Goal: Task Accomplishment & Management: Manage account settings

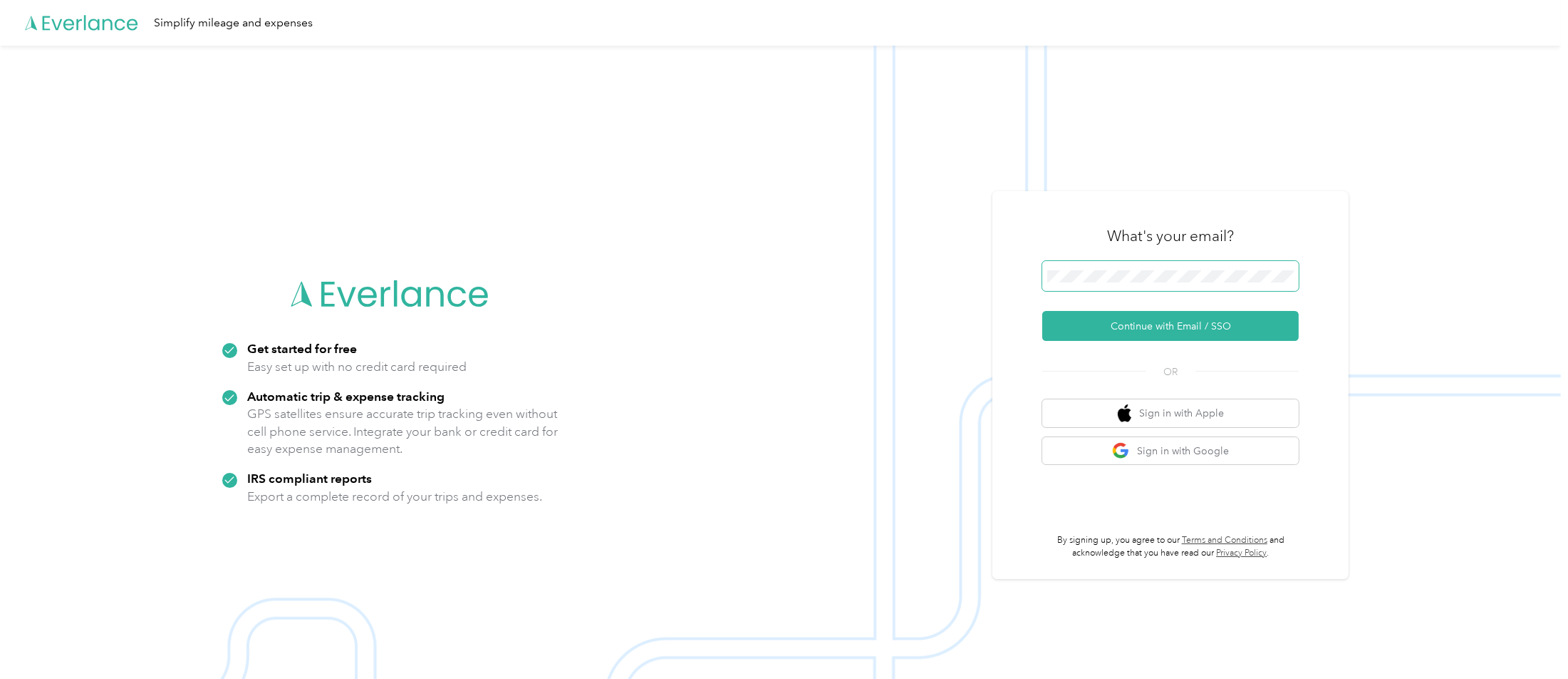
click at [1042, 311] on button "Continue with Email / SSO" at bounding box center [1170, 326] width 256 height 30
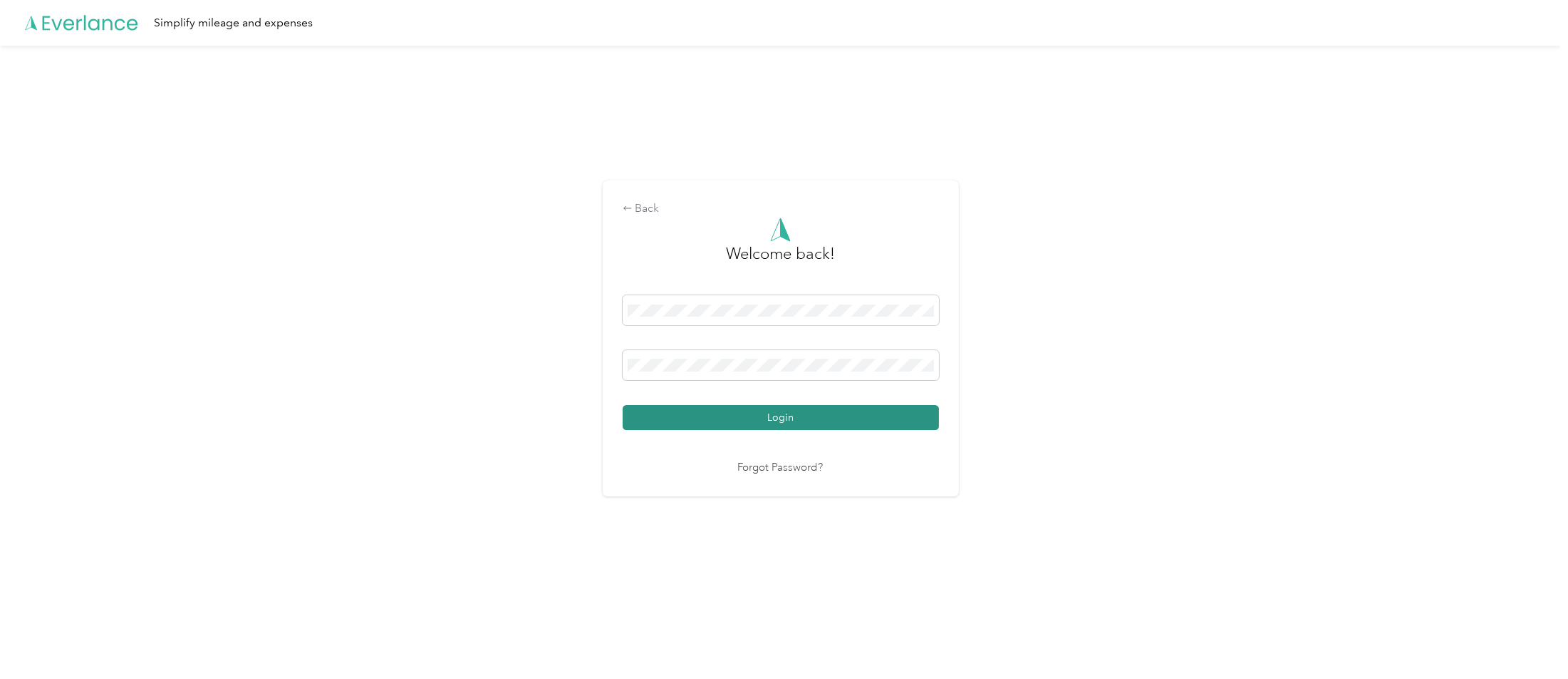
click at [825, 415] on button "Login" at bounding box center [781, 417] width 316 height 25
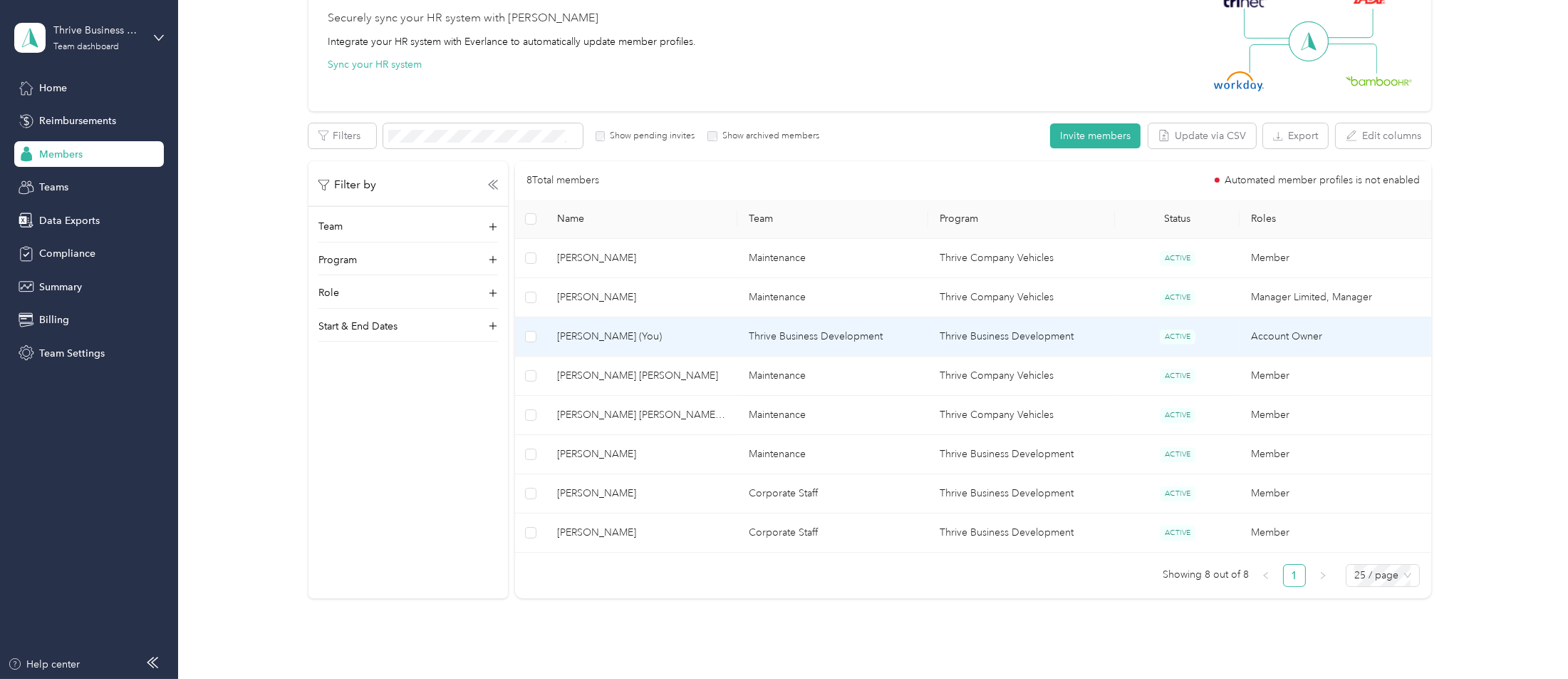
scroll to position [243, 0]
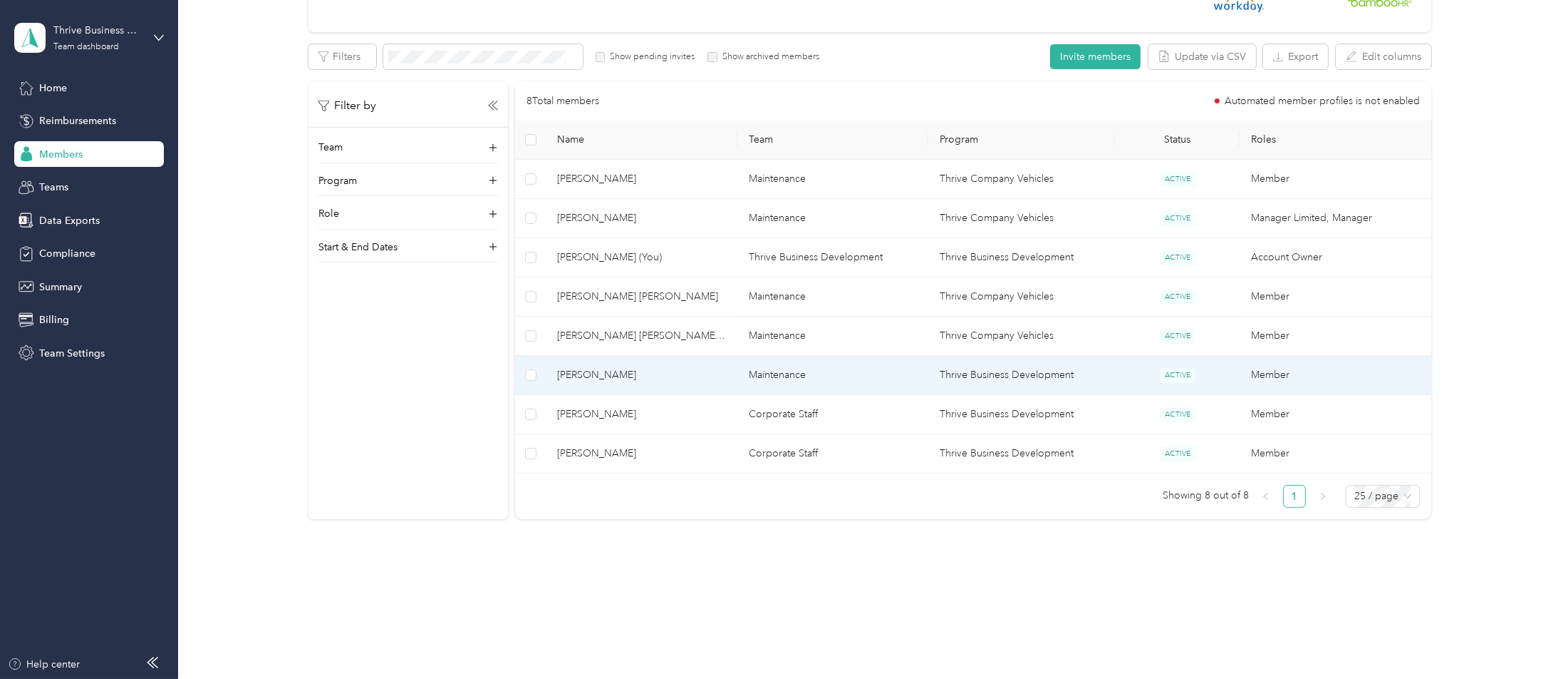
click at [627, 367] on span "[PERSON_NAME]" at bounding box center [642, 375] width 169 height 16
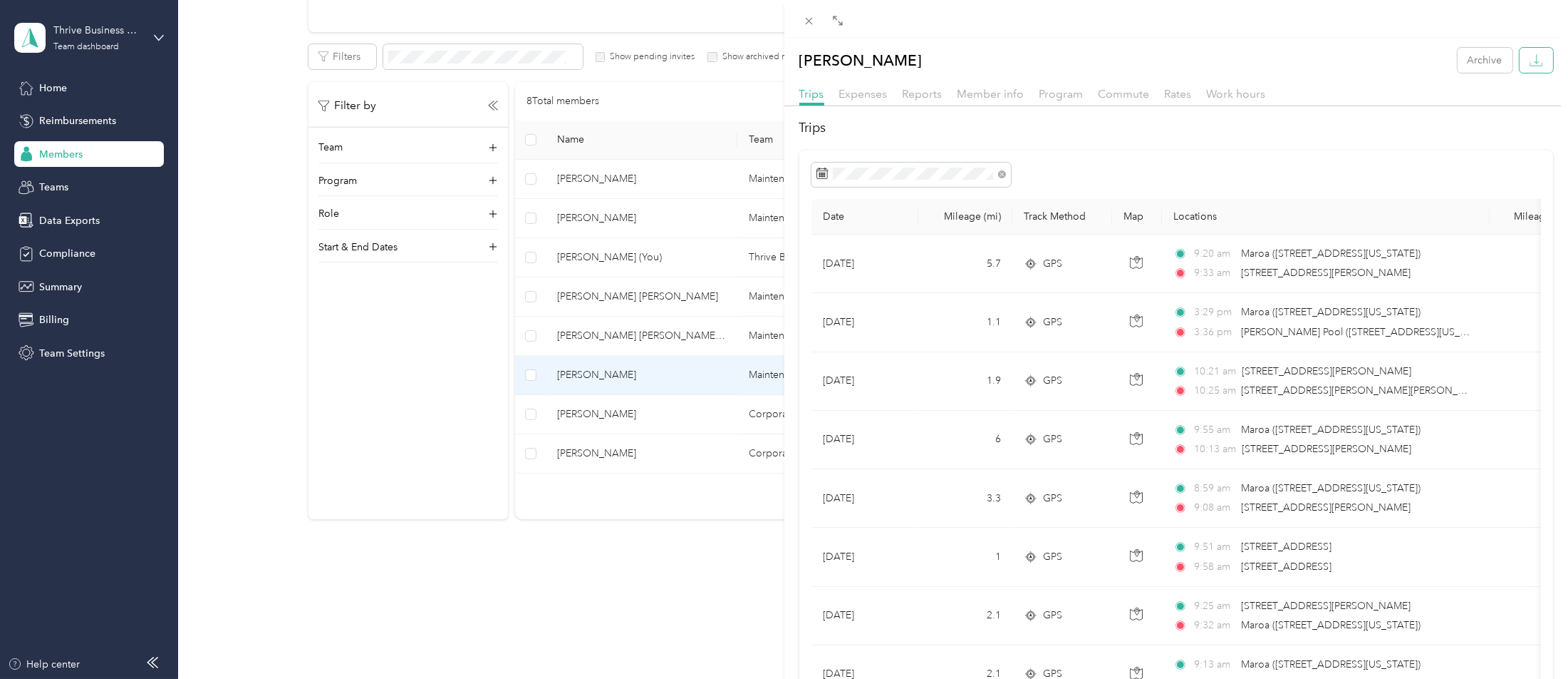
click at [1522, 63] on button "button" at bounding box center [1536, 60] width 34 height 25
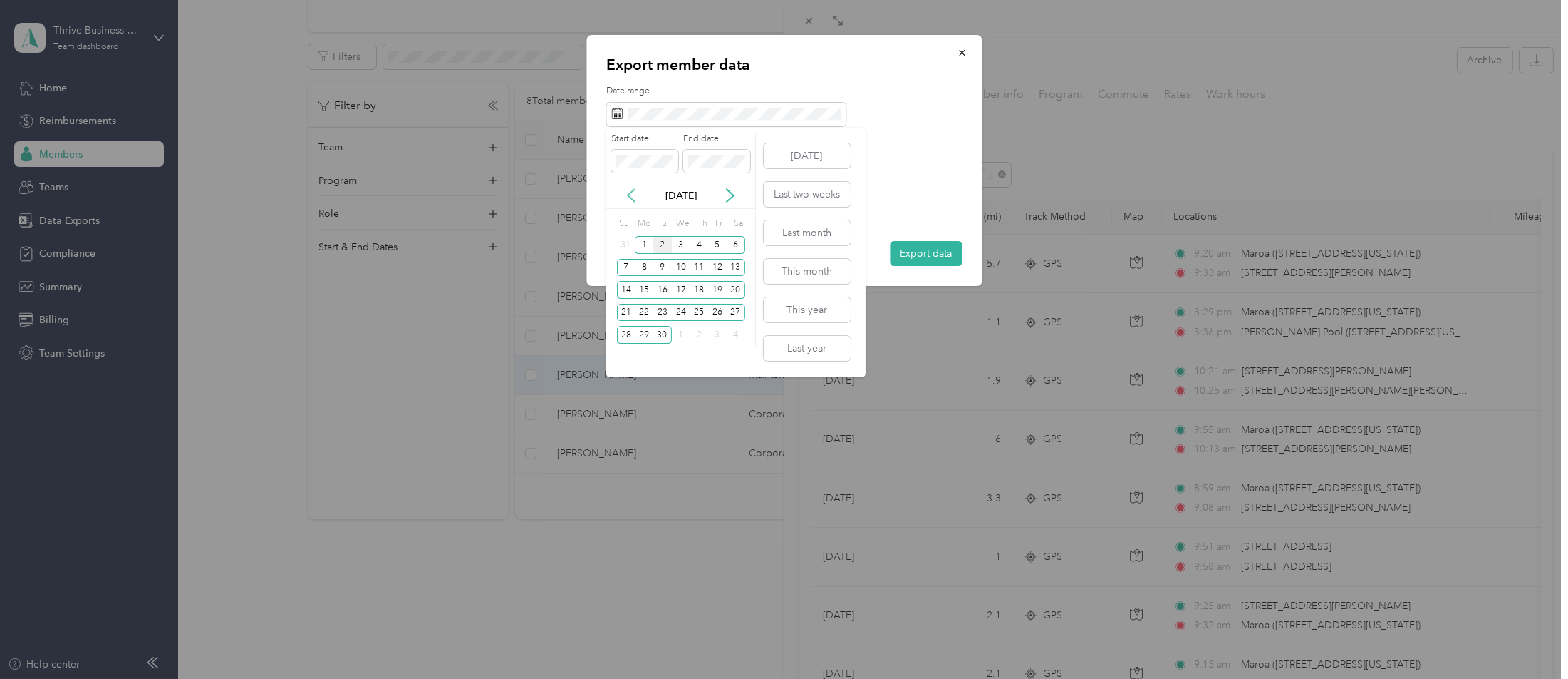
click at [635, 195] on icon at bounding box center [631, 195] width 15 height 15
click at [730, 289] on div "16" at bounding box center [736, 289] width 18 height 18
click at [623, 357] on div "31" at bounding box center [626, 358] width 18 height 18
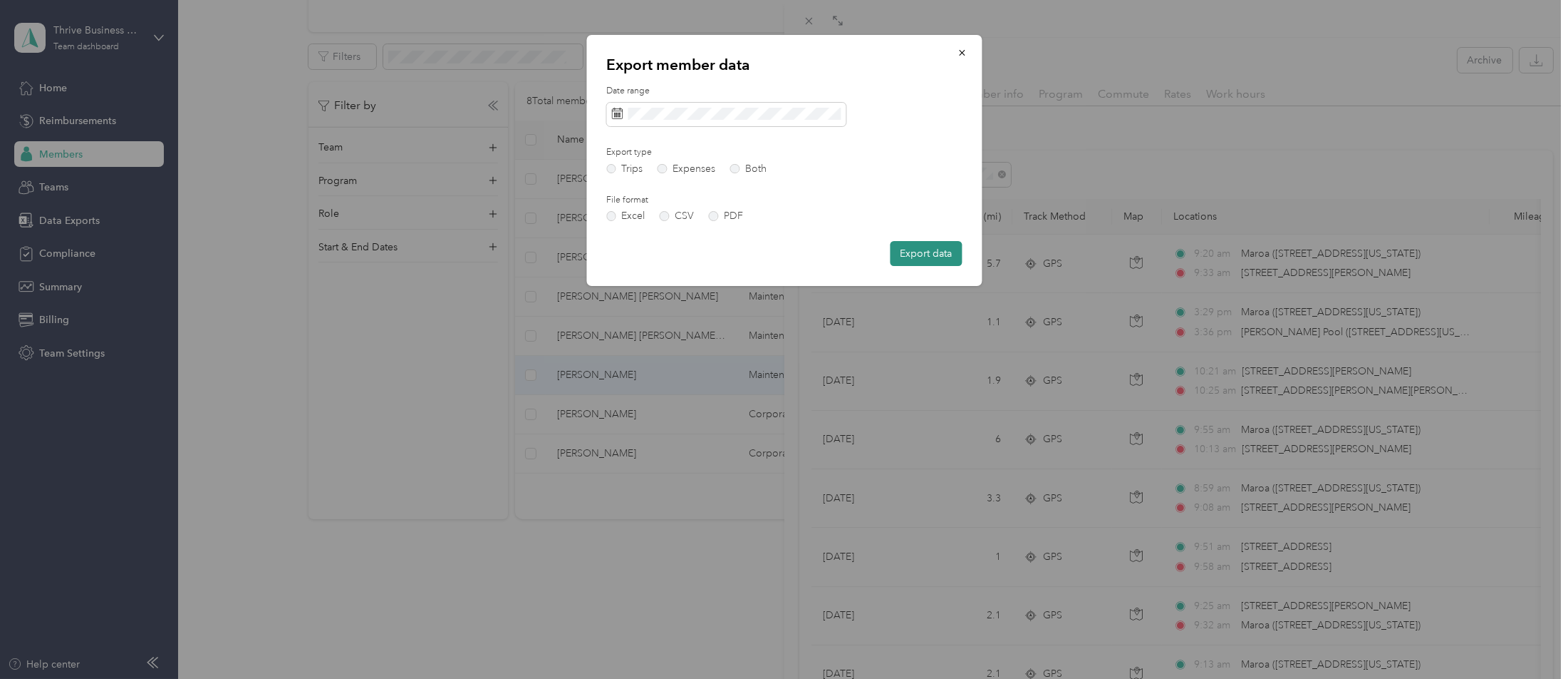
click at [917, 251] on button "Export data" at bounding box center [926, 253] width 72 height 25
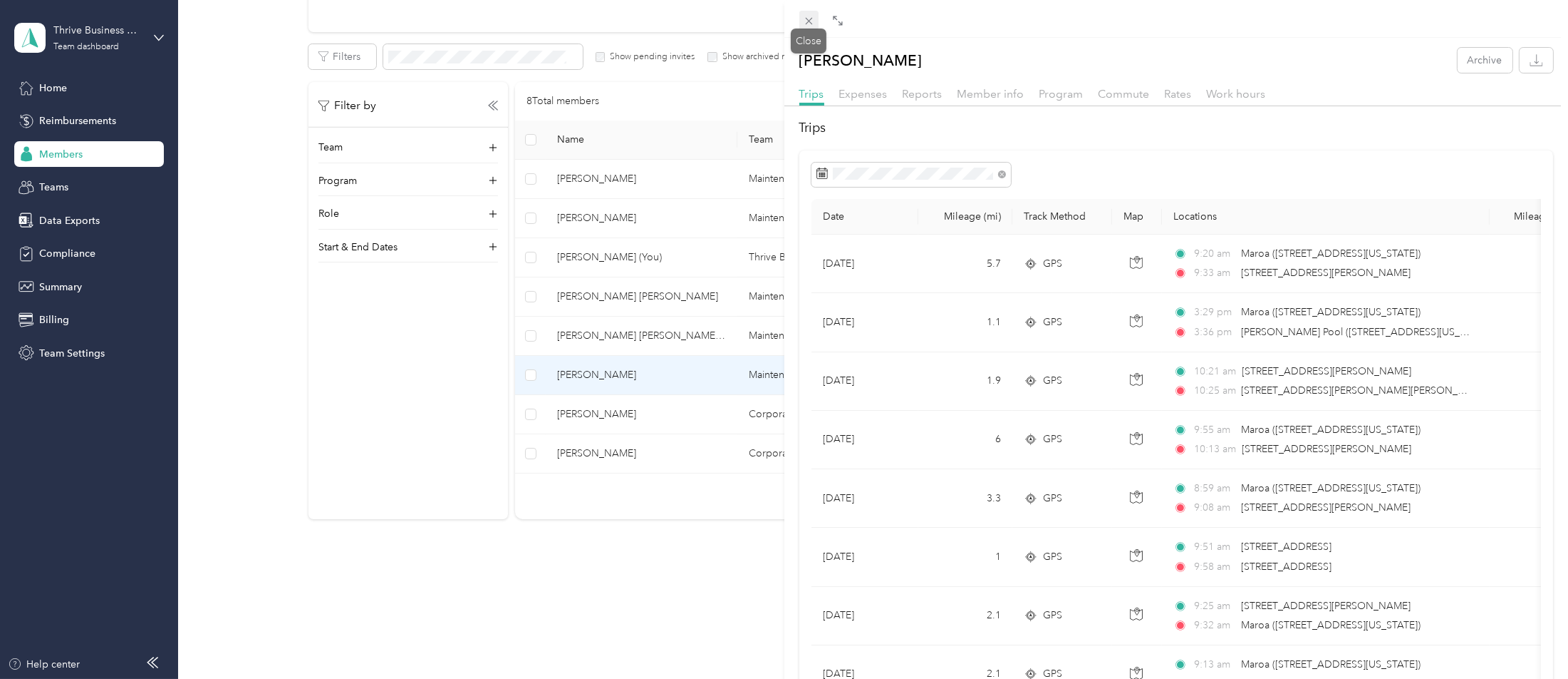
click at [809, 23] on icon at bounding box center [809, 21] width 12 height 12
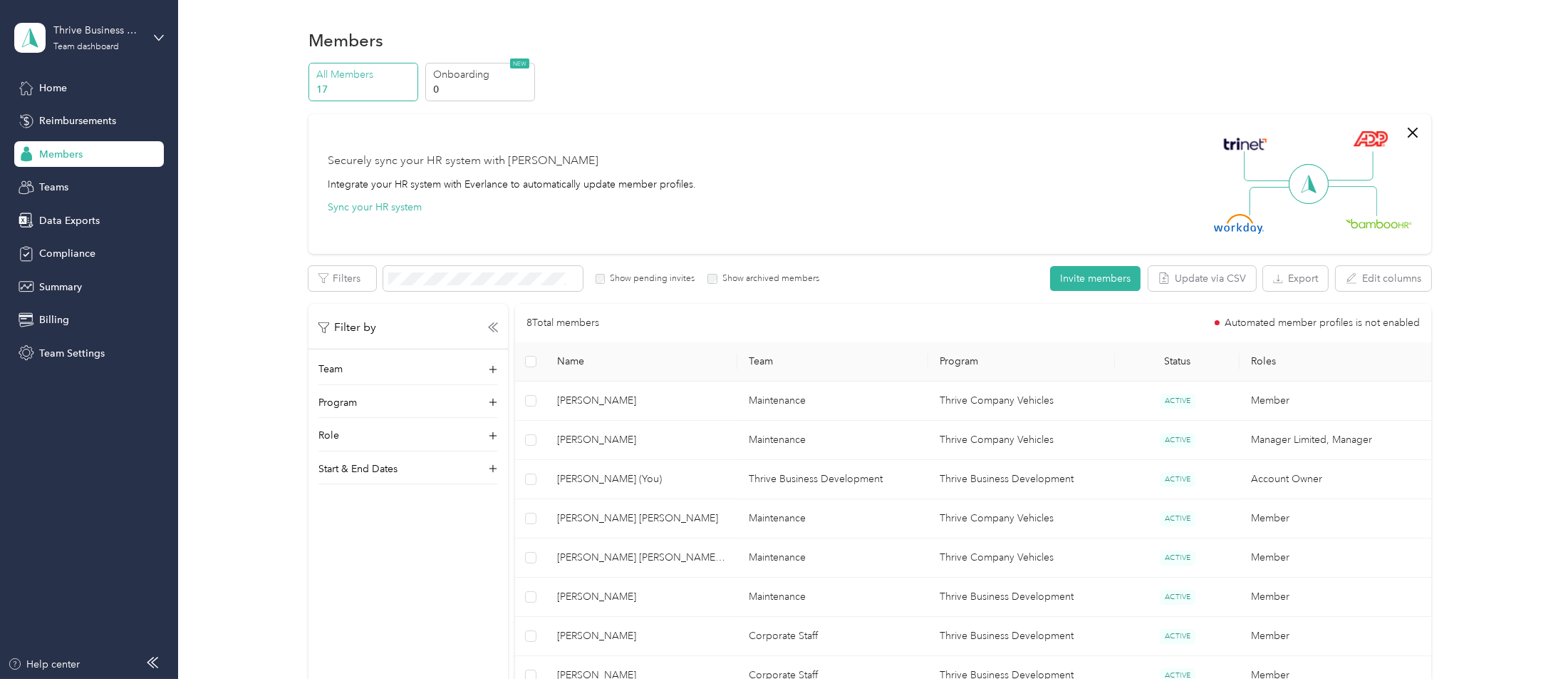
click at [86, 159] on div "Members" at bounding box center [89, 154] width 149 height 26
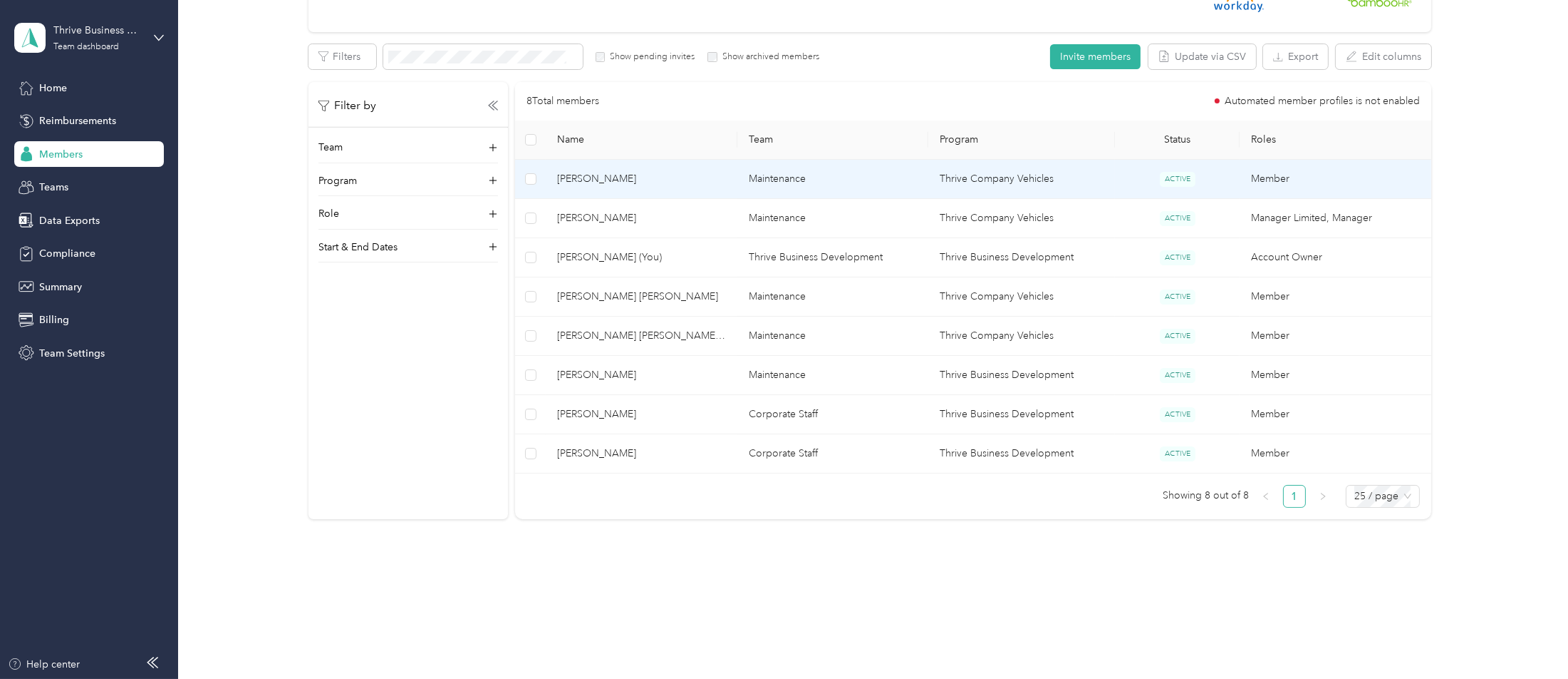
scroll to position [243, 0]
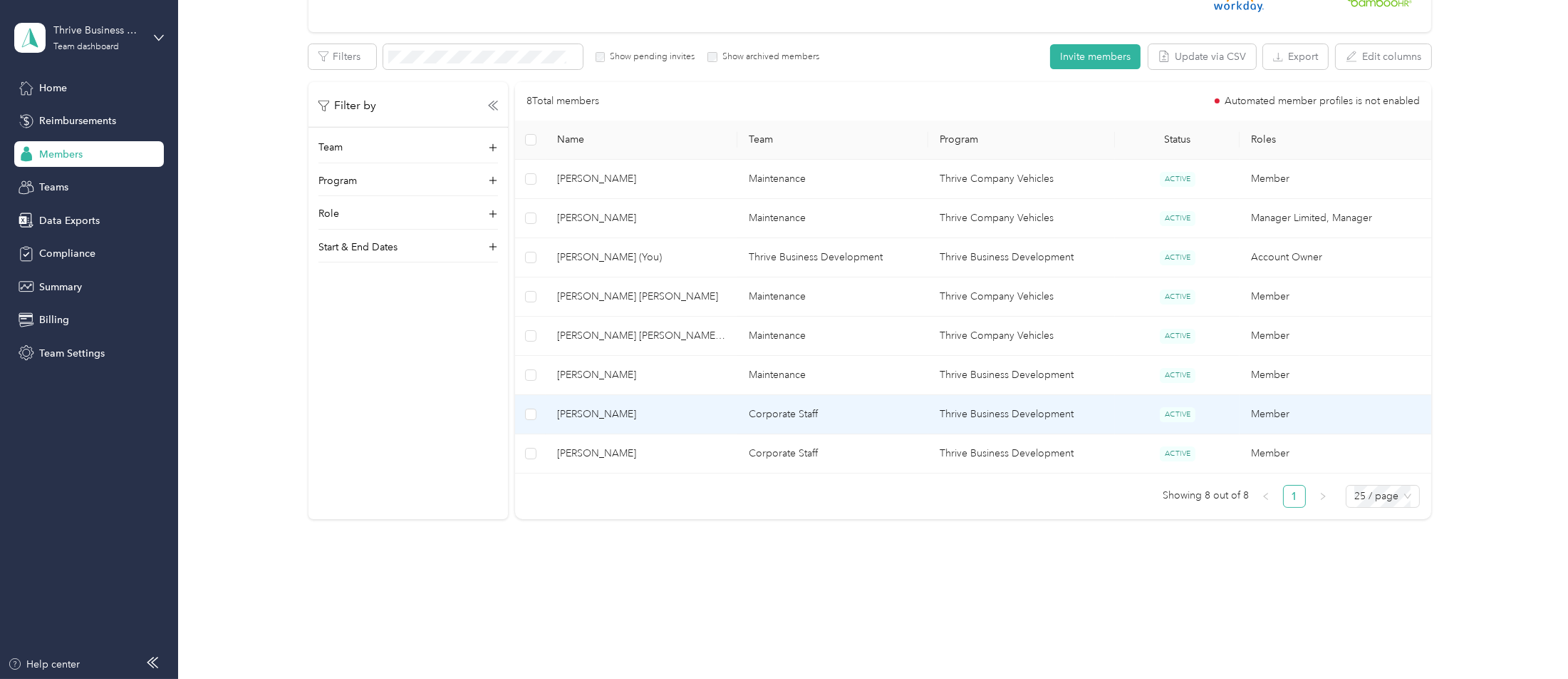
click at [673, 406] on span "[PERSON_NAME]" at bounding box center [642, 414] width 169 height 16
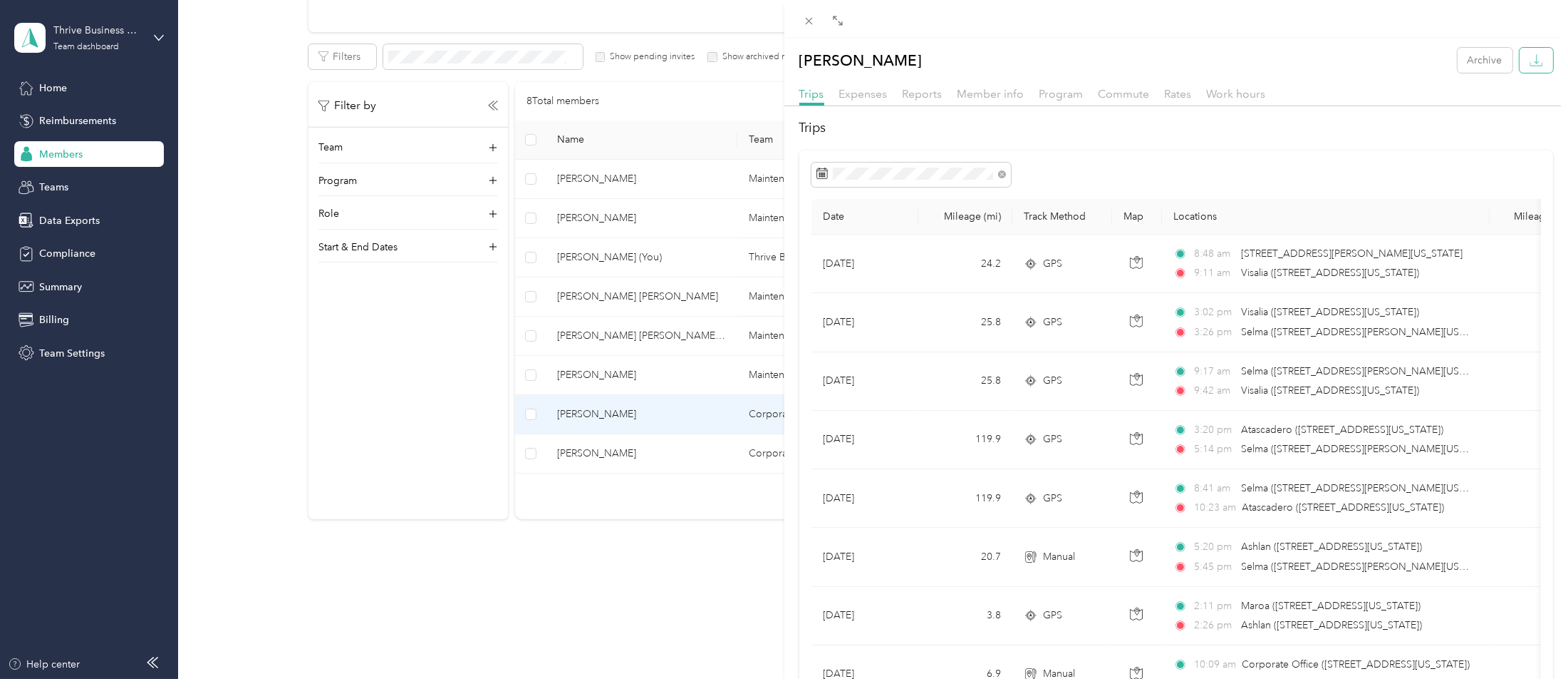
click at [1520, 59] on button "button" at bounding box center [1536, 60] width 34 height 25
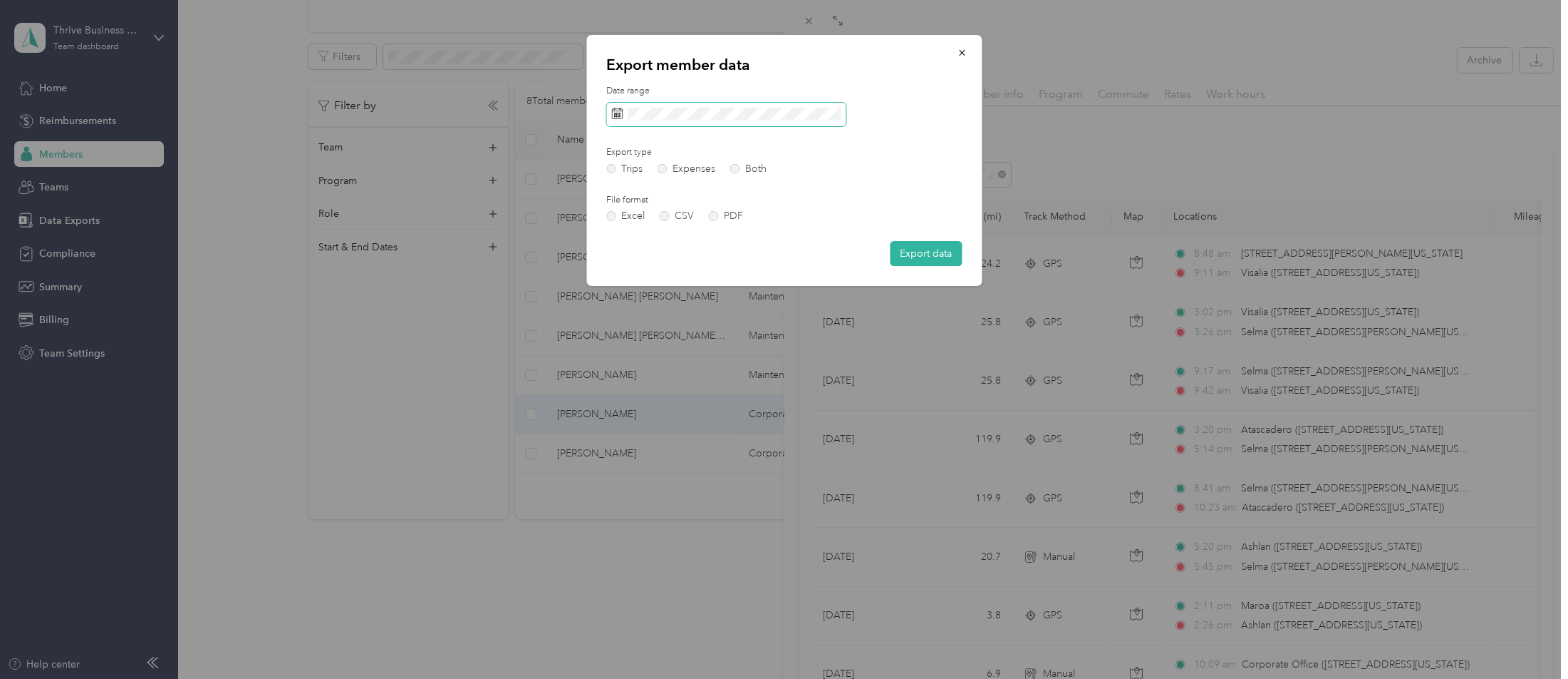
click at [762, 105] on span at bounding box center [725, 115] width 239 height 24
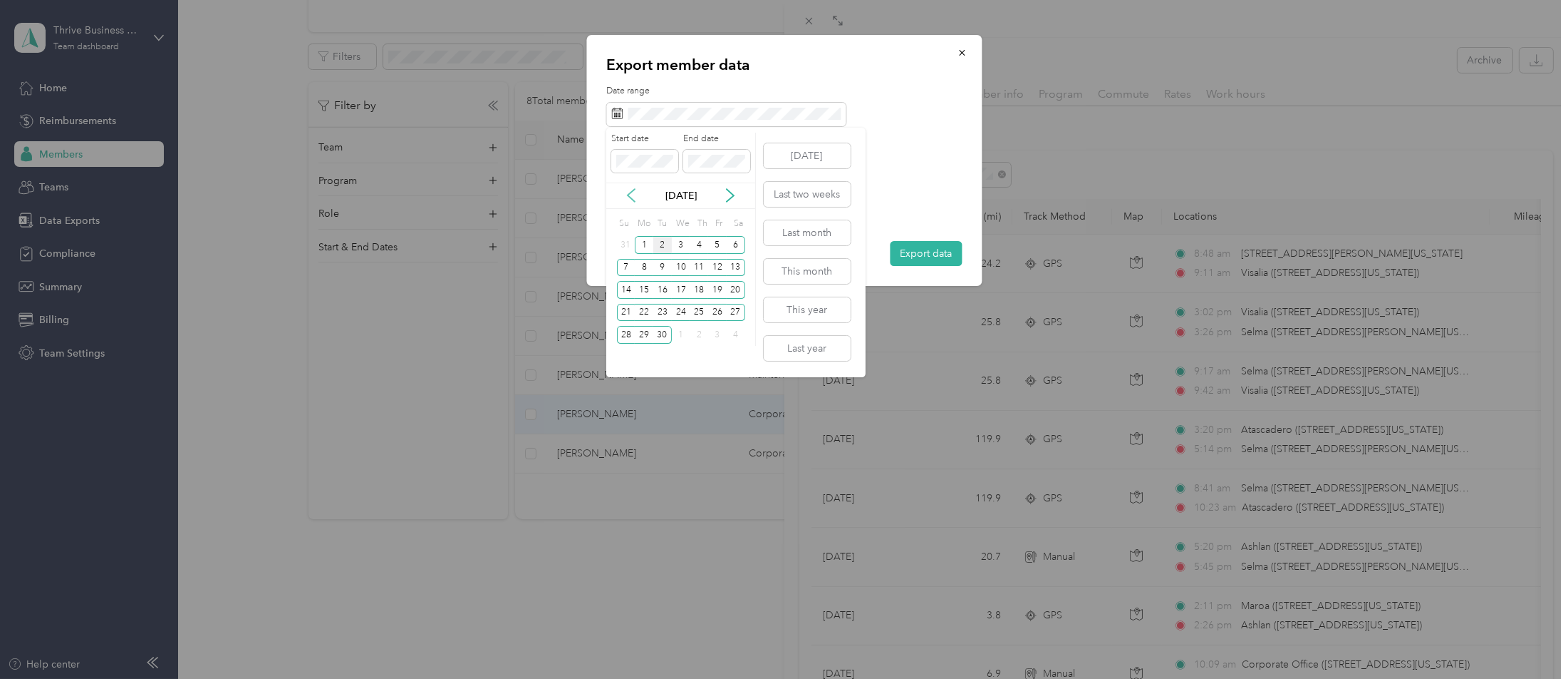
click at [631, 196] on icon at bounding box center [631, 195] width 15 height 15
click at [729, 288] on div "16" at bounding box center [736, 289] width 18 height 18
click at [630, 357] on div "31" at bounding box center [626, 358] width 18 height 18
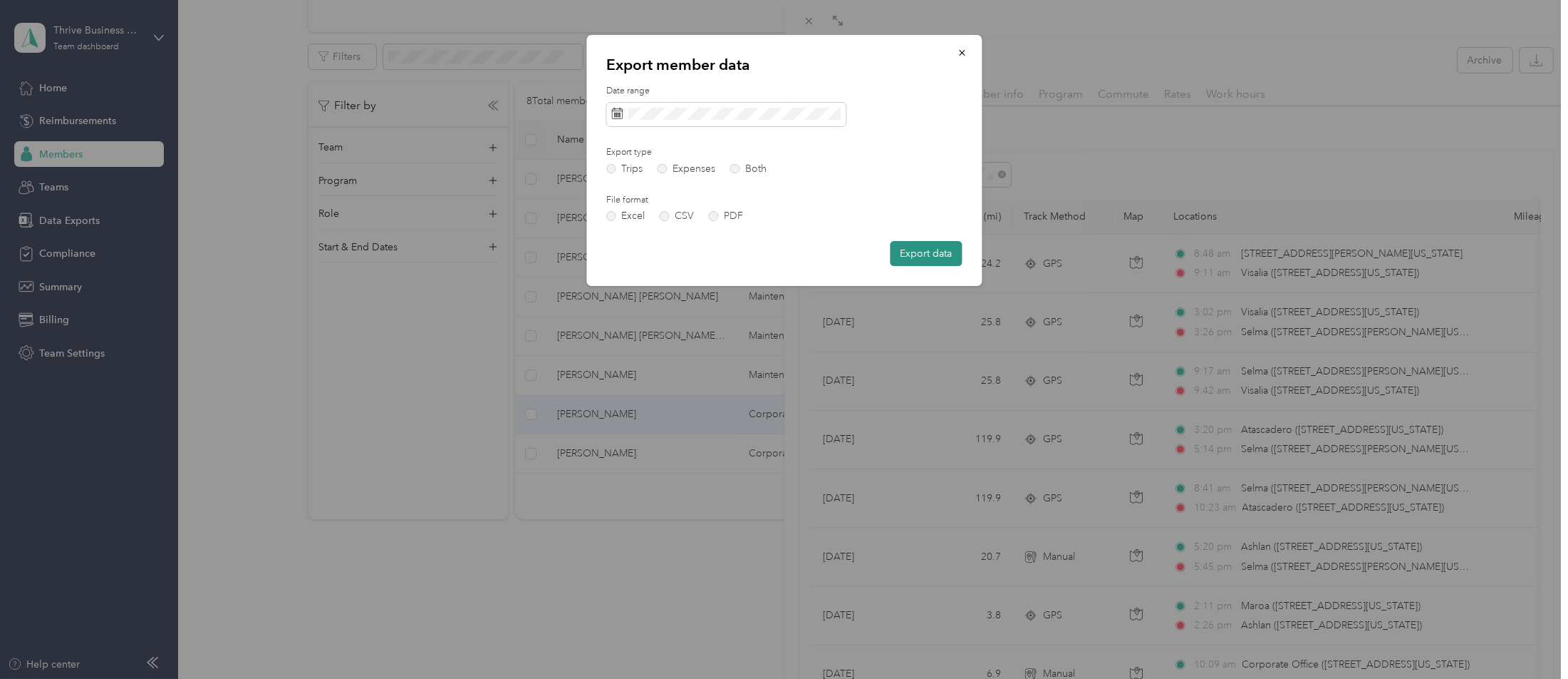
click at [919, 247] on button "Export data" at bounding box center [926, 253] width 72 height 25
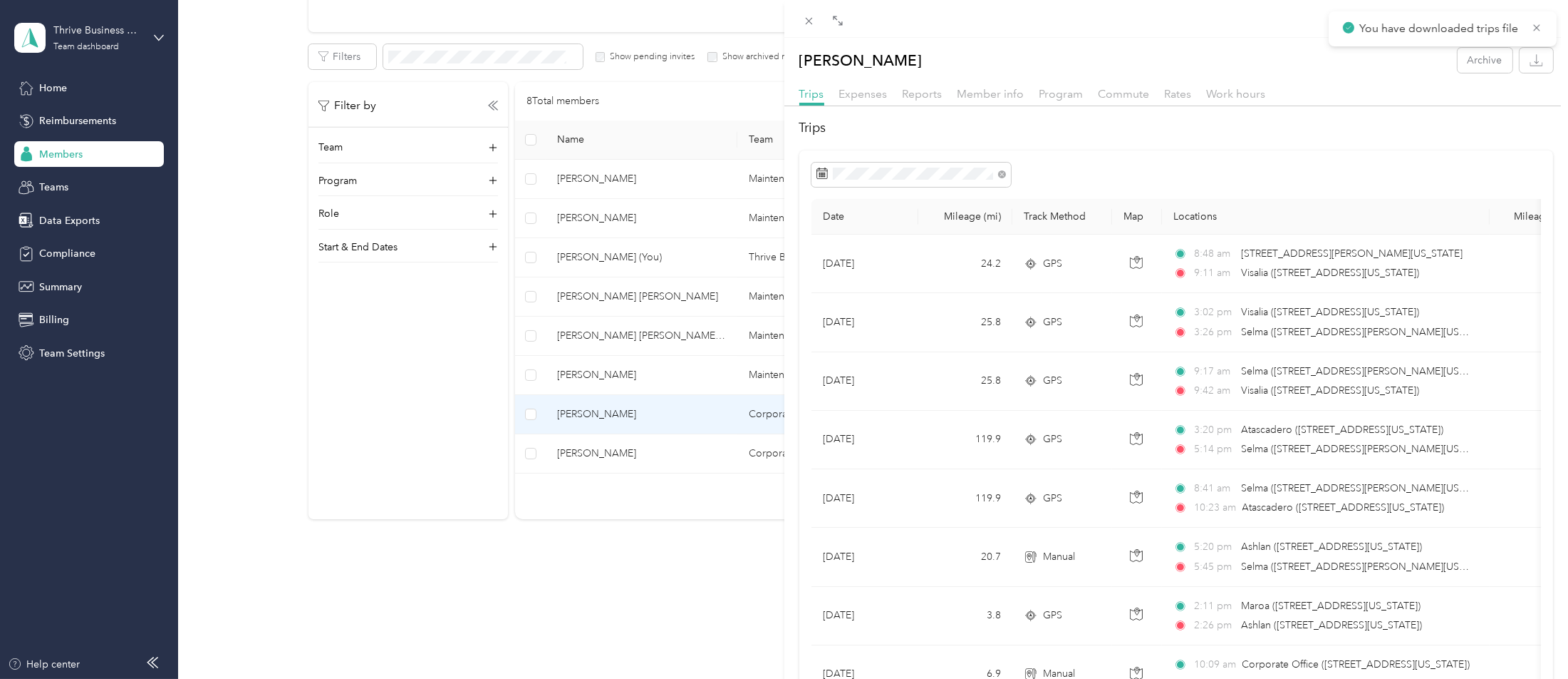
click at [581, 432] on div "[PERSON_NAME] Archive Trips Expenses Reports Member info Program Commute Rates …" at bounding box center [784, 340] width 1568 height 679
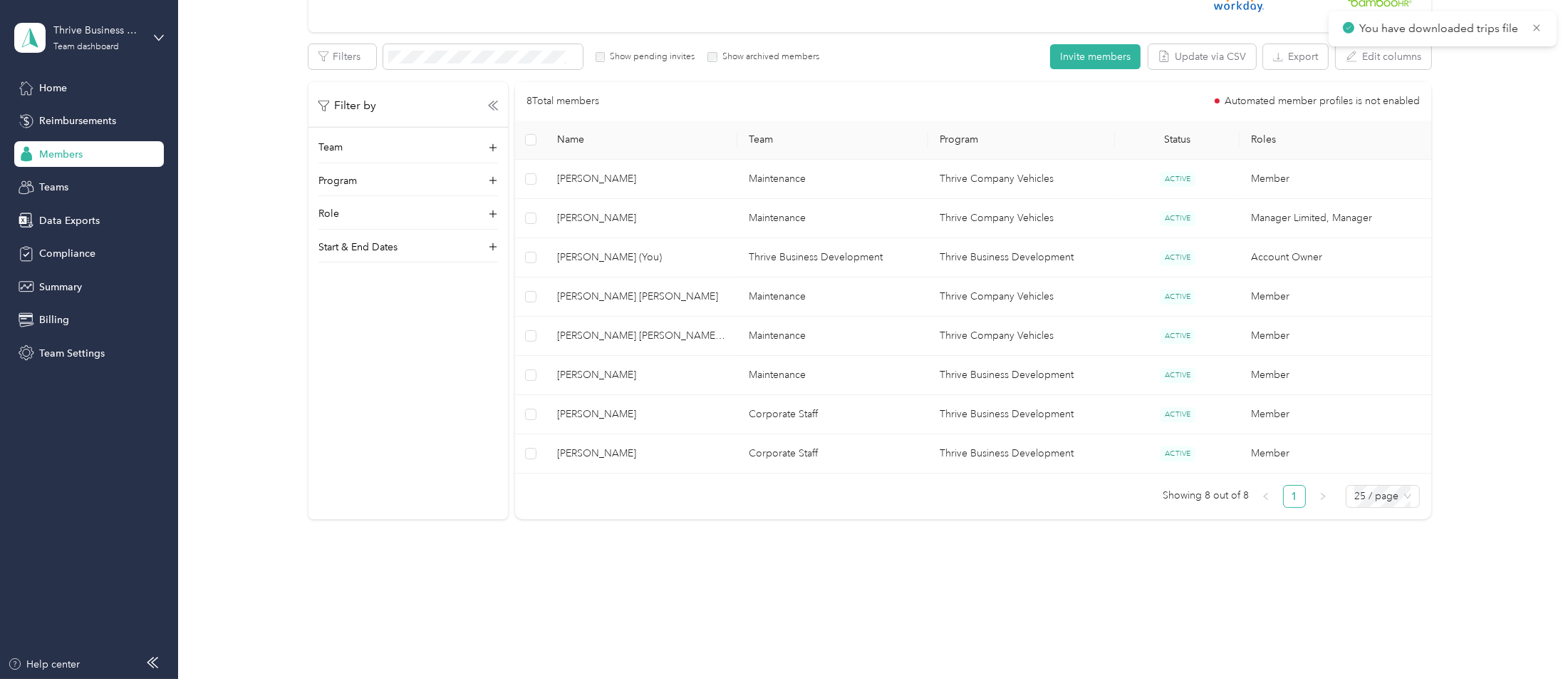
click at [581, 432] on div at bounding box center [784, 340] width 1568 height 679
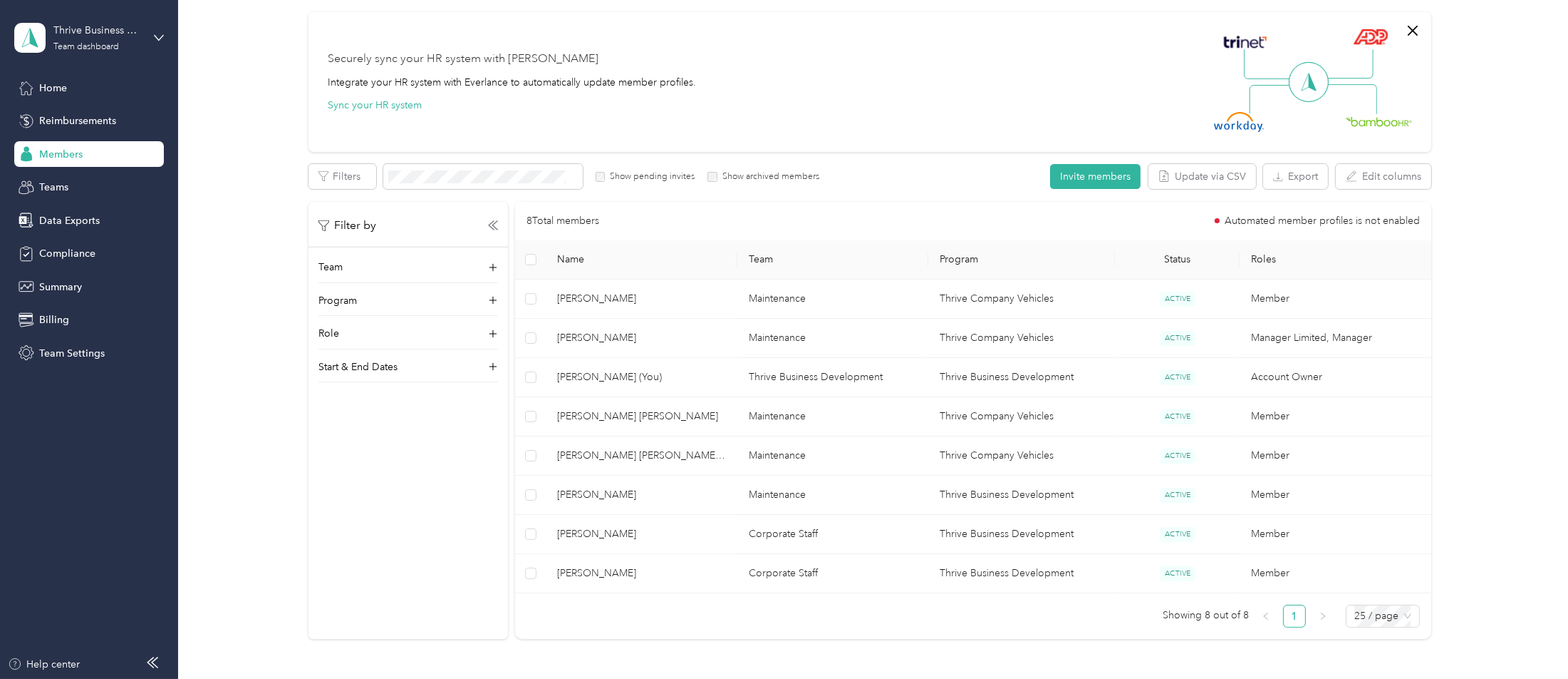
scroll to position [143, 0]
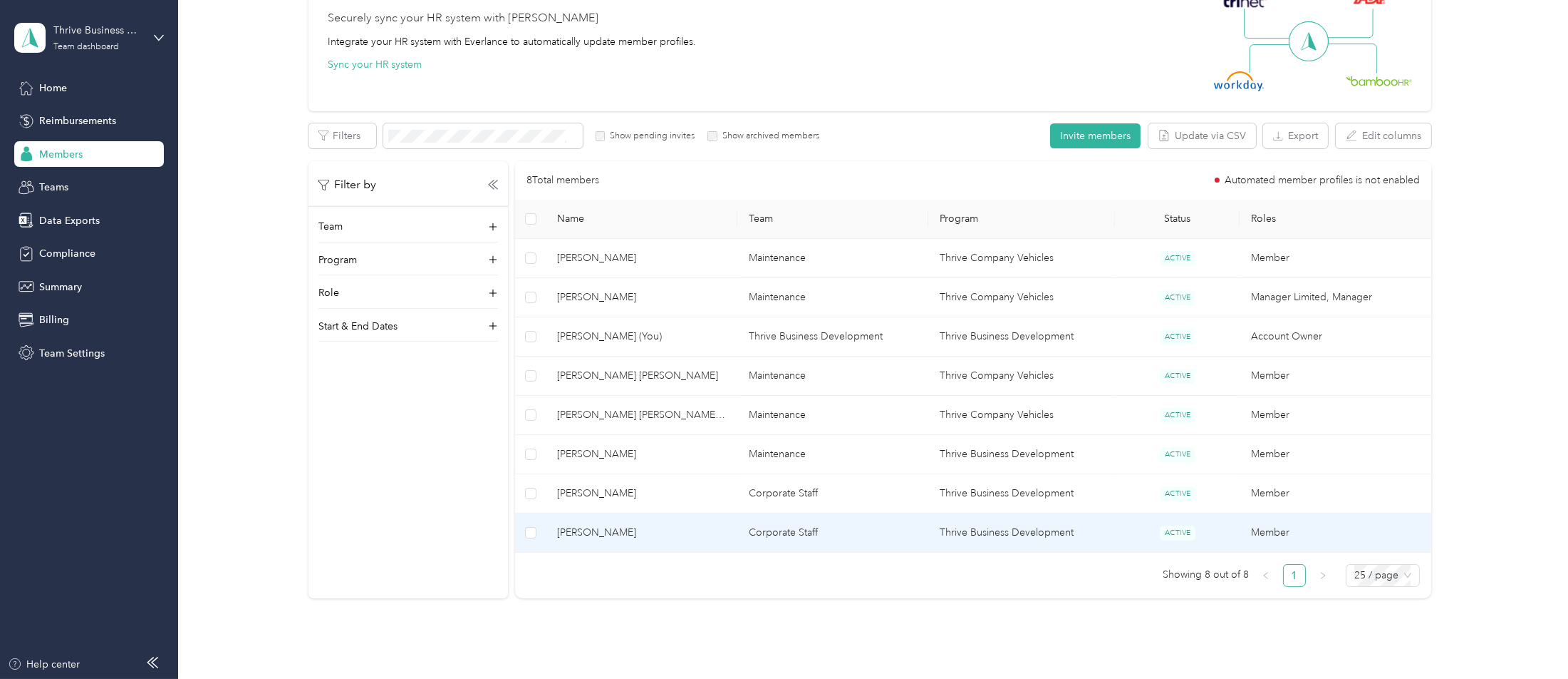
click at [613, 536] on span "[PERSON_NAME]" at bounding box center [642, 532] width 169 height 16
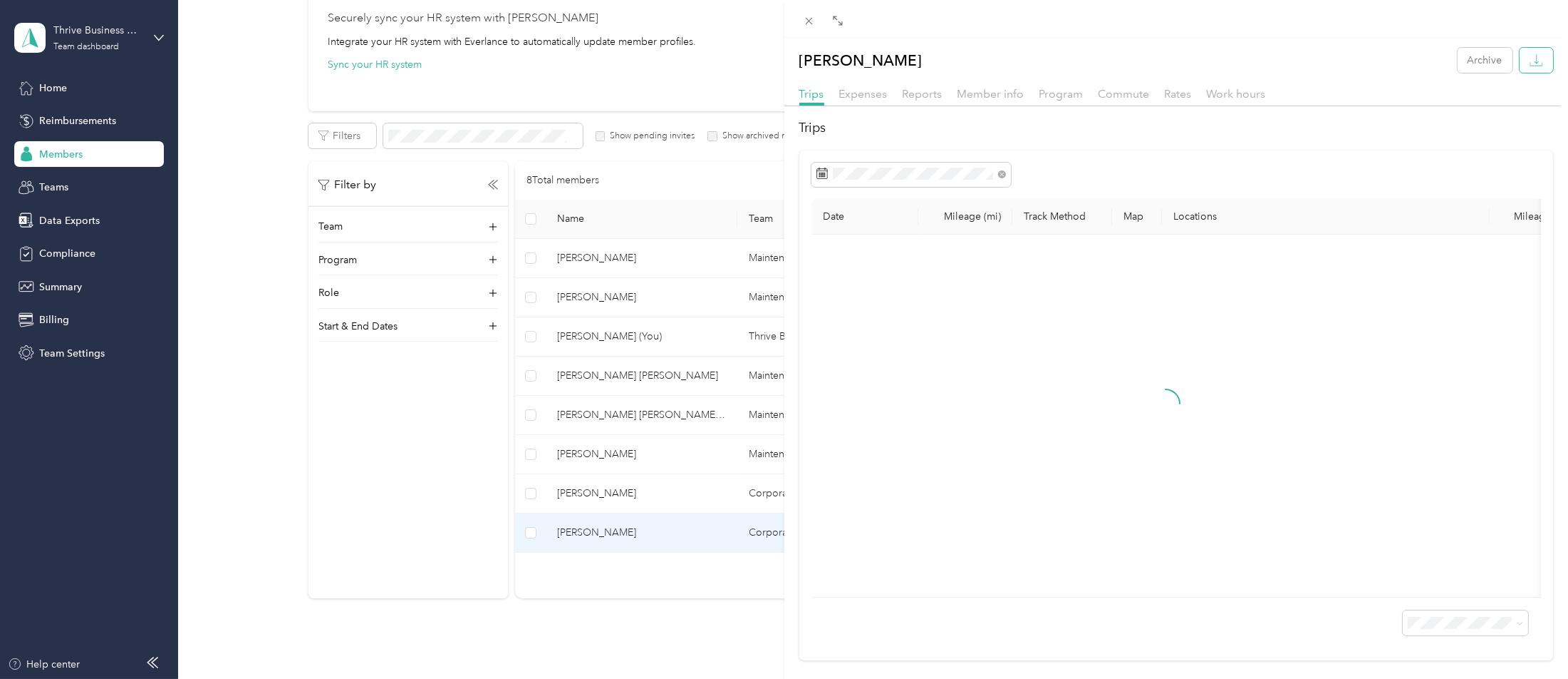
click at [1520, 68] on button "button" at bounding box center [1536, 60] width 34 height 25
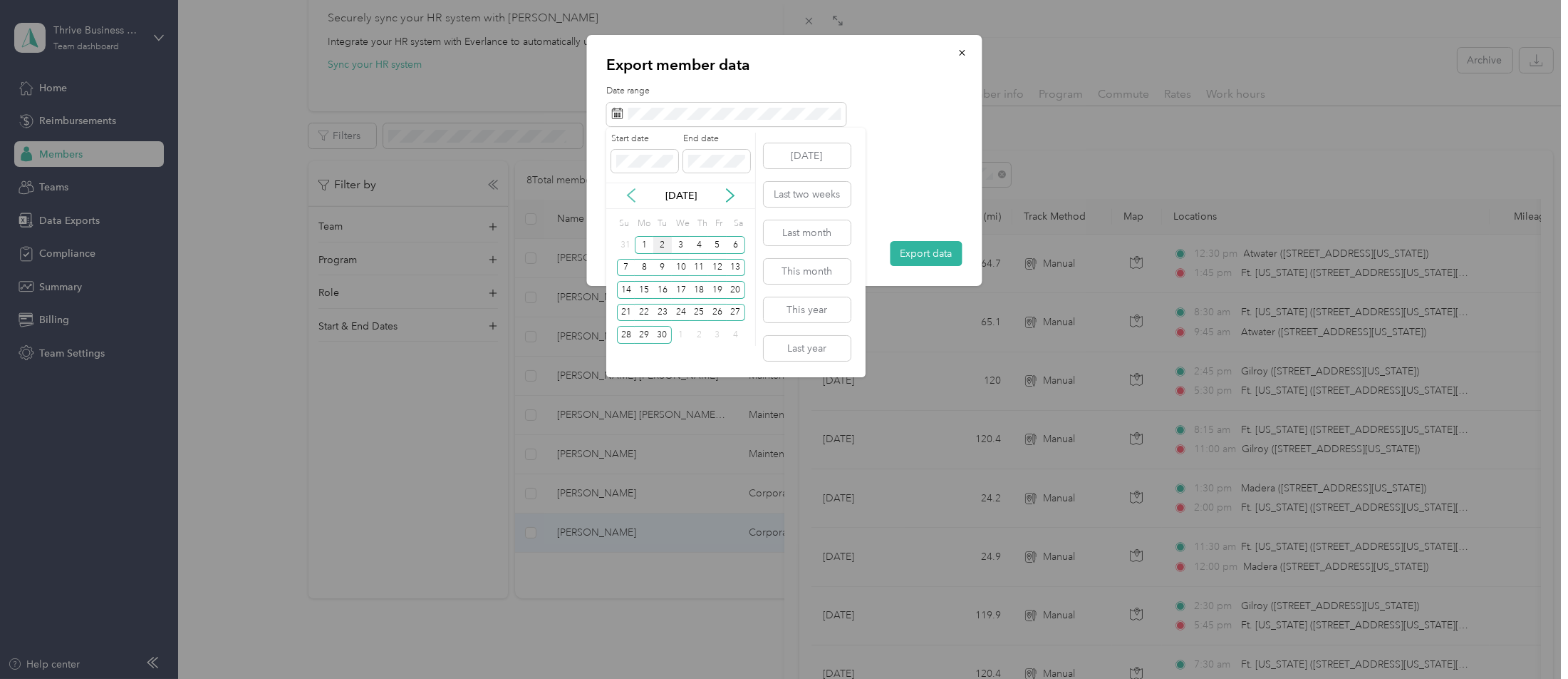
click at [635, 195] on icon at bounding box center [631, 195] width 15 height 15
click at [740, 289] on div "16" at bounding box center [736, 289] width 18 height 18
click at [620, 353] on div "31" at bounding box center [626, 358] width 18 height 18
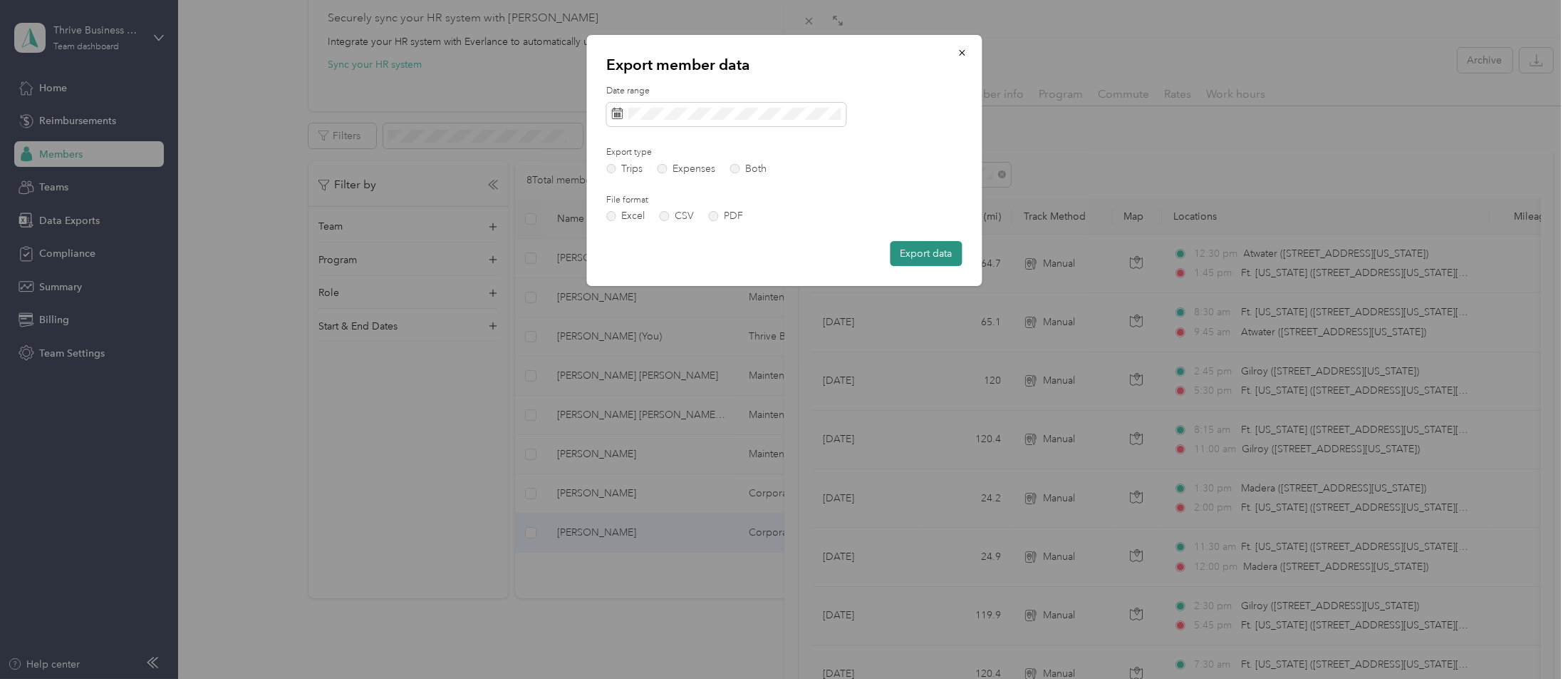
click at [932, 251] on button "Export data" at bounding box center [926, 253] width 72 height 25
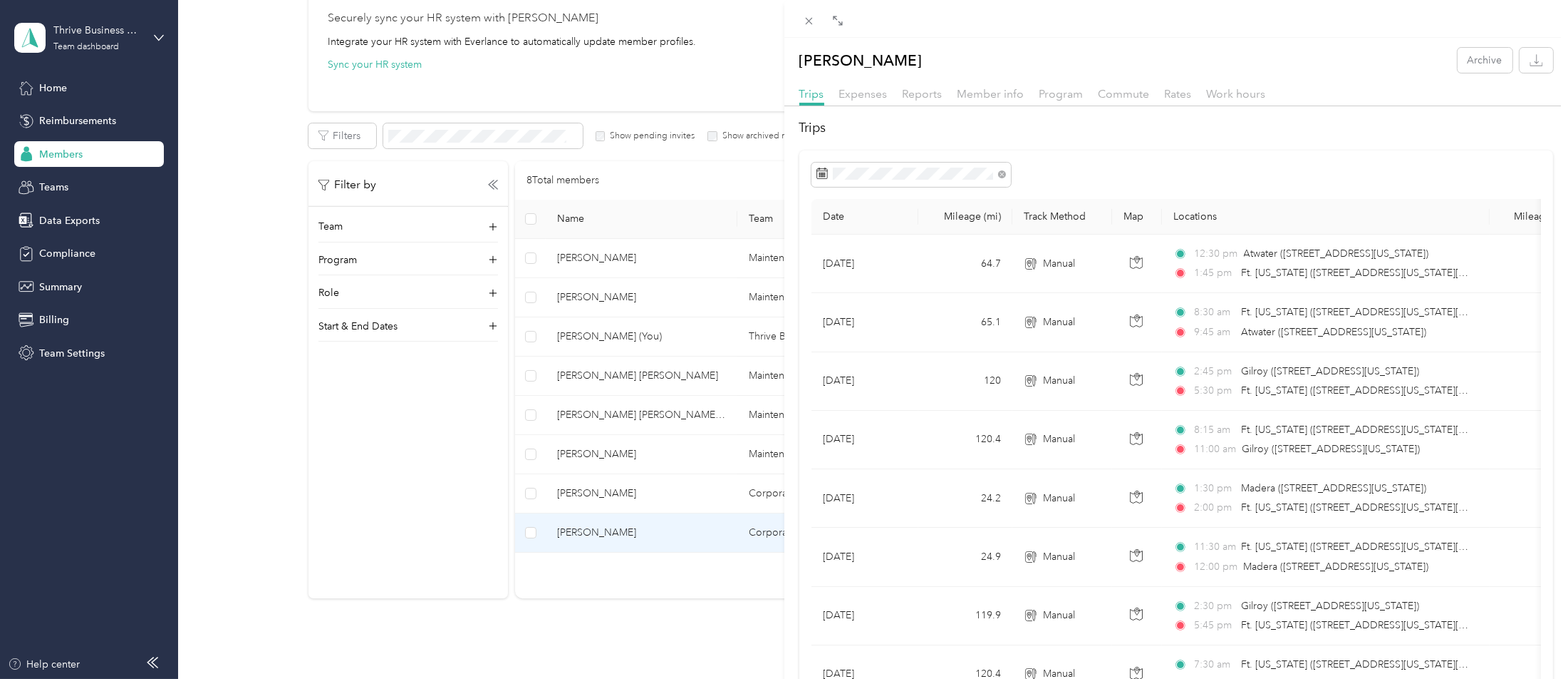
click at [459, 437] on div "[PERSON_NAME] Archive Trips Expenses Reports Member info Program Commute Rates …" at bounding box center [784, 340] width 1568 height 679
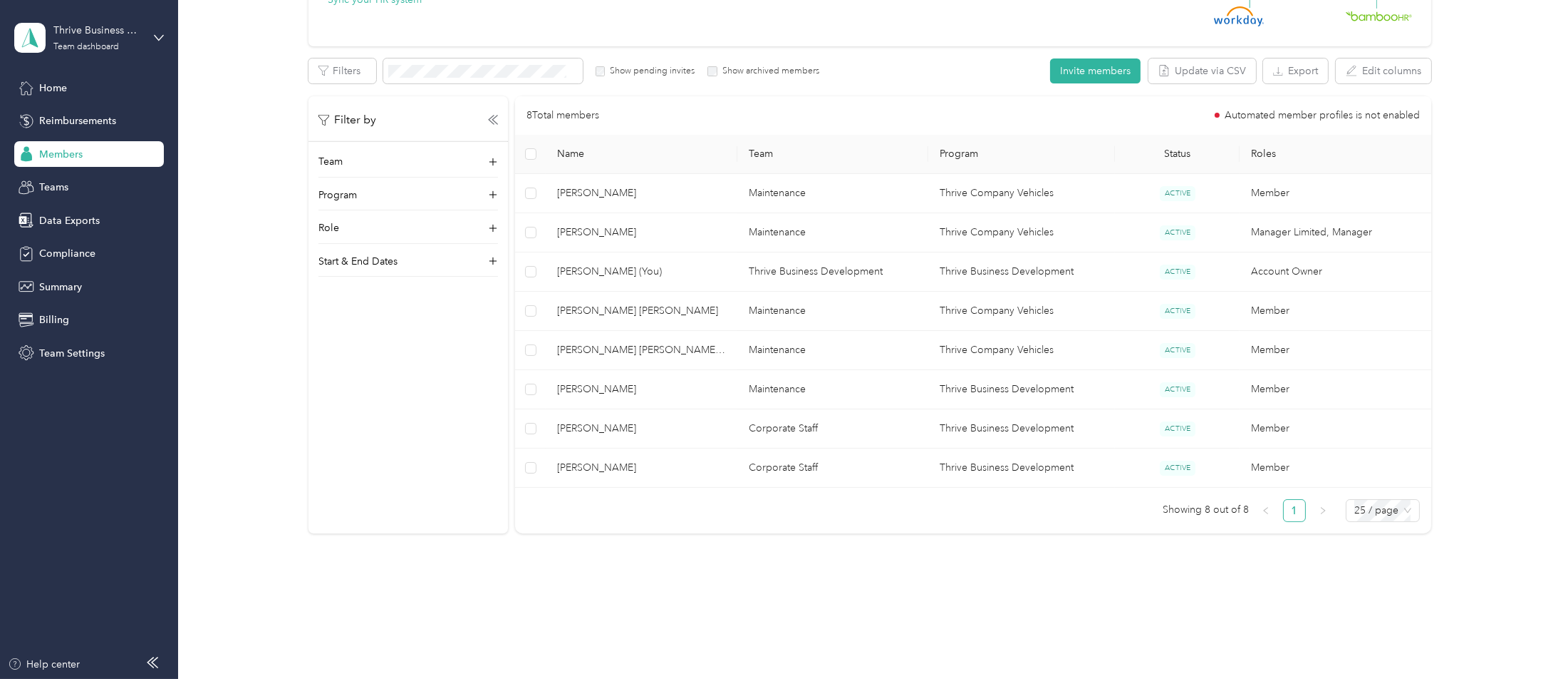
scroll to position [243, 0]
